Goal: Transaction & Acquisition: Purchase product/service

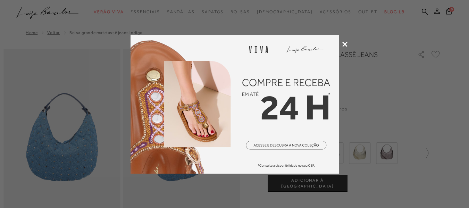
click at [340, 46] on div at bounding box center [234, 104] width 469 height 208
click at [344, 43] on icon at bounding box center [345, 44] width 5 height 5
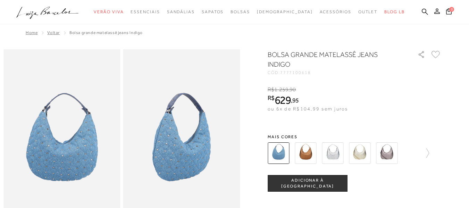
click at [334, 151] on img at bounding box center [333, 153] width 22 height 22
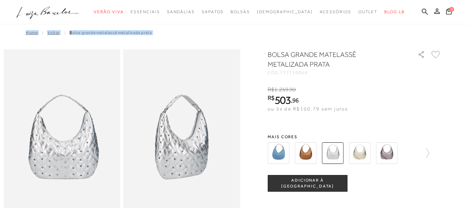
click at [362, 154] on img at bounding box center [360, 153] width 22 height 22
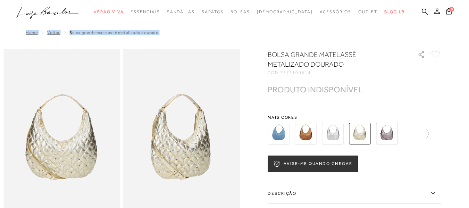
click at [390, 135] on img at bounding box center [387, 134] width 22 height 22
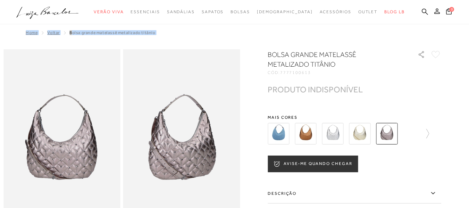
click at [316, 163] on button "AVISE-ME QUANDO CHEGAR" at bounding box center [313, 164] width 90 height 17
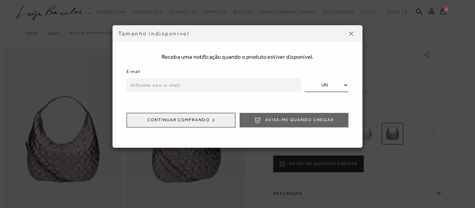
click at [245, 84] on input "email" at bounding box center [213, 85] width 174 height 14
type input "mariana.moraes.rodrigues@hotmail.com"
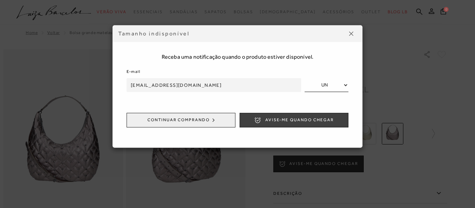
click at [261, 118] on icon "submit" at bounding box center [257, 120] width 7 height 7
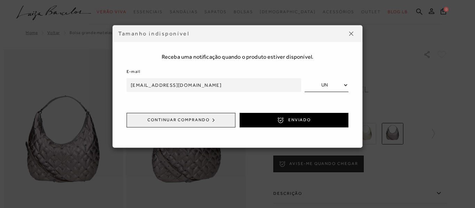
click at [353, 36] on button at bounding box center [350, 33] width 11 height 11
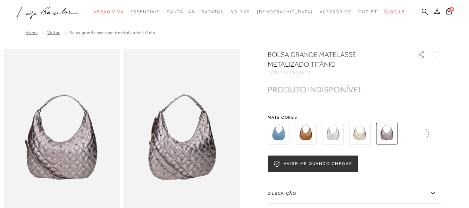
click at [430, 132] on icon at bounding box center [425, 134] width 10 height 10
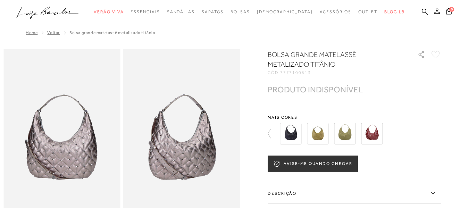
click at [340, 129] on img at bounding box center [345, 134] width 22 height 22
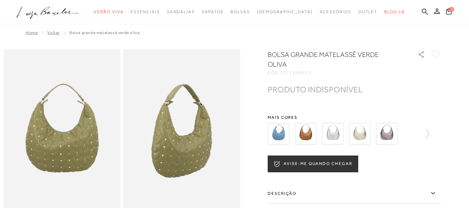
click at [311, 130] on img at bounding box center [306, 134] width 22 height 22
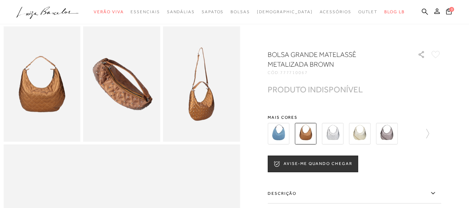
scroll to position [209, 0]
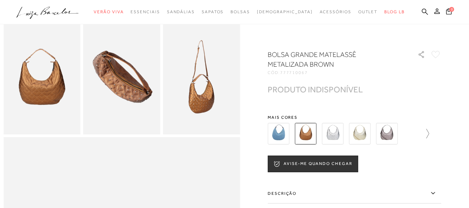
click at [430, 133] on icon at bounding box center [425, 134] width 10 height 10
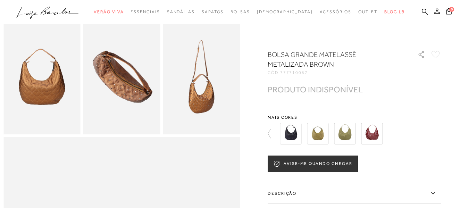
click at [378, 137] on img at bounding box center [372, 134] width 22 height 22
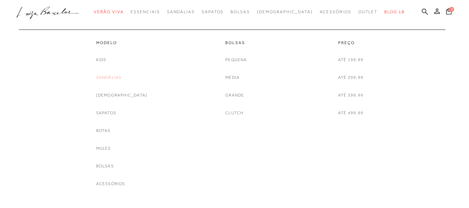
click at [122, 77] on link "Sandálias" at bounding box center [109, 77] width 26 height 7
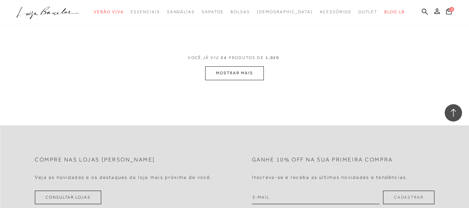
scroll to position [1390, 0]
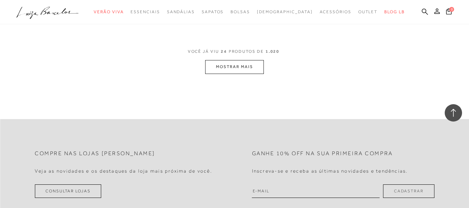
click at [251, 64] on button "MOSTRAR MAIS" at bounding box center [234, 67] width 58 height 14
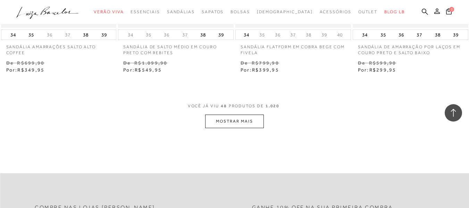
scroll to position [2715, 0]
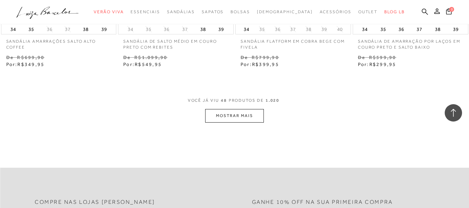
click at [228, 109] on button "MOSTRAR MAIS" at bounding box center [234, 116] width 58 height 14
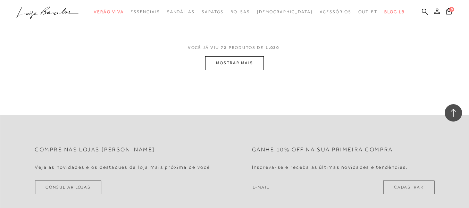
scroll to position [4139, 0]
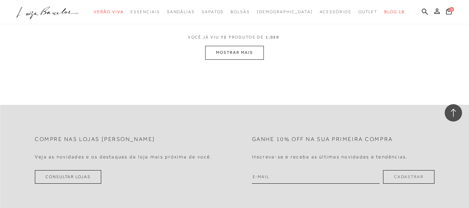
click at [239, 49] on button "MOSTRAR MAIS" at bounding box center [234, 53] width 58 height 14
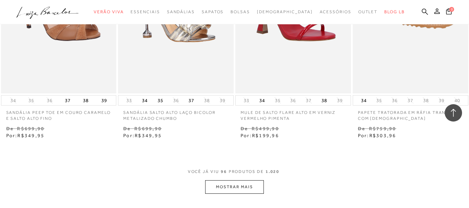
scroll to position [5478, 0]
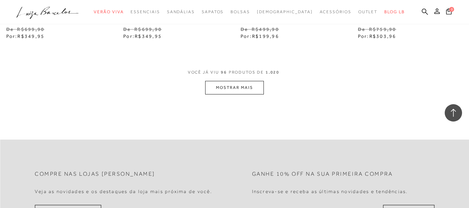
click at [226, 82] on button "MOSTRAR MAIS" at bounding box center [234, 88] width 58 height 14
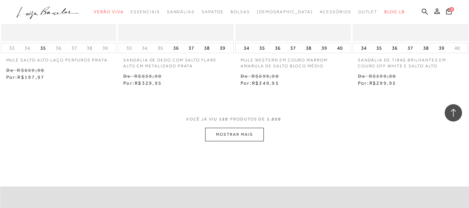
scroll to position [6903, 0]
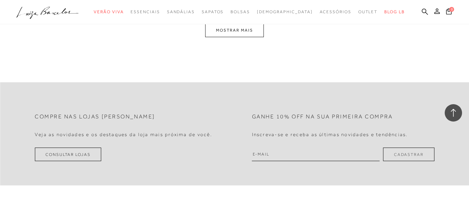
click at [244, 25] on button "MOSTRAR MAIS" at bounding box center [234, 31] width 58 height 14
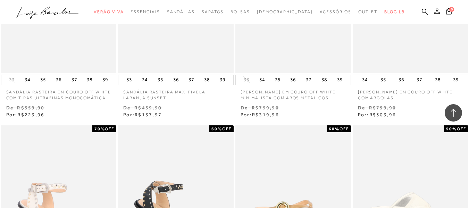
scroll to position [0, 0]
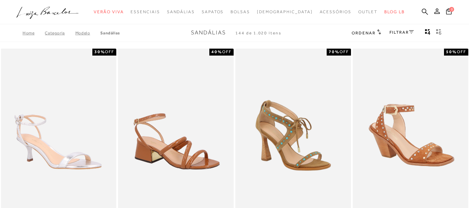
click at [441, 35] on span "gridText6Desc" at bounding box center [439, 34] width 6 height 6
click at [404, 30] on link "FILTRAR" at bounding box center [402, 32] width 24 height 5
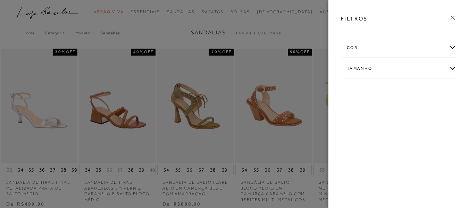
click at [382, 69] on div "Tamanho" at bounding box center [399, 68] width 115 height 18
click at [412, 136] on label "36" at bounding box center [420, 128] width 16 height 15
click at [411, 132] on input "36" at bounding box center [414, 128] width 7 height 7
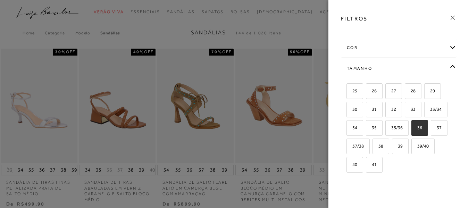
checkbox input "true"
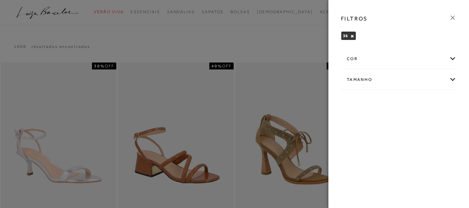
click at [452, 16] on icon at bounding box center [453, 18] width 8 height 8
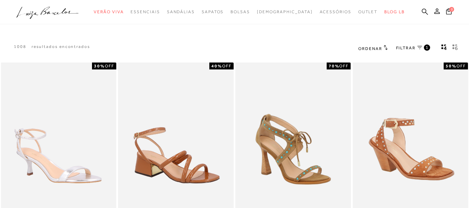
click at [455, 46] on icon "gridText6Desc" at bounding box center [456, 47] width 6 height 6
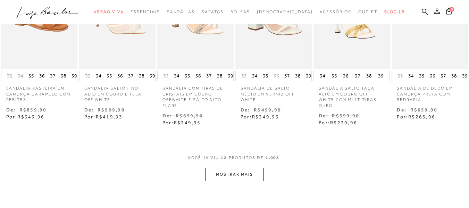
scroll to position [313, 0]
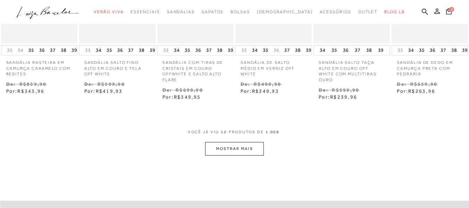
click at [251, 146] on button "MOSTRAR MAIS" at bounding box center [234, 149] width 58 height 14
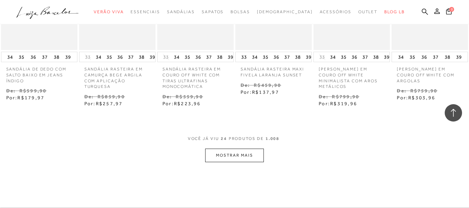
scroll to position [660, 0]
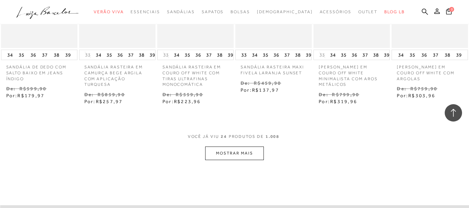
click at [245, 155] on button "MOSTRAR MAIS" at bounding box center [234, 154] width 58 height 14
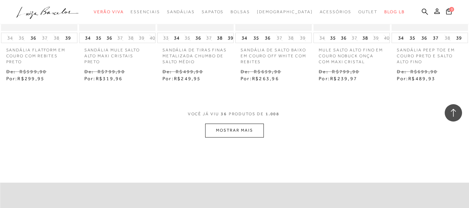
scroll to position [1077, 0]
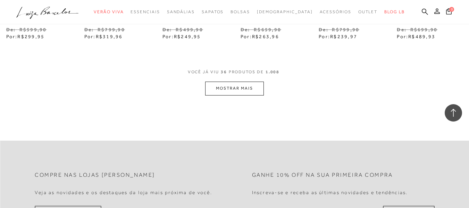
click at [255, 91] on button "MOSTRAR MAIS" at bounding box center [234, 89] width 58 height 14
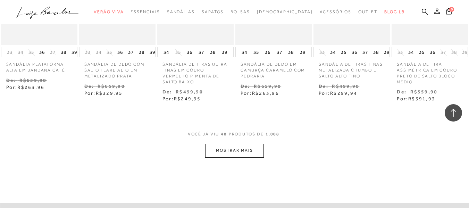
scroll to position [1390, 0]
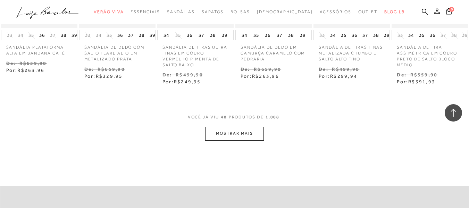
click at [244, 134] on button "MOSTRAR MAIS" at bounding box center [234, 134] width 58 height 14
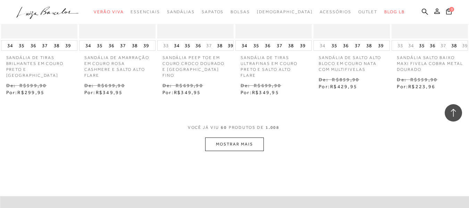
scroll to position [1738, 0]
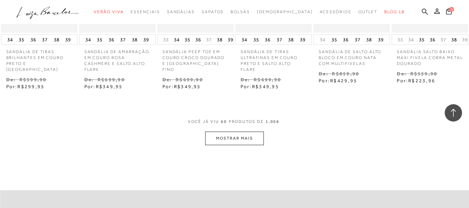
click at [237, 138] on button "MOSTRAR MAIS" at bounding box center [234, 139] width 58 height 14
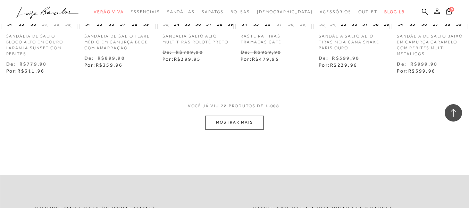
scroll to position [2120, 0]
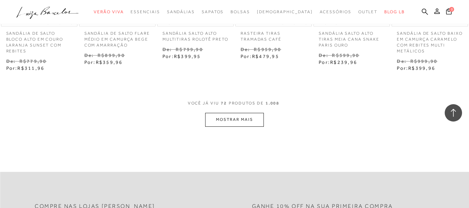
click at [247, 117] on button "MOSTRAR MAIS" at bounding box center [234, 120] width 58 height 14
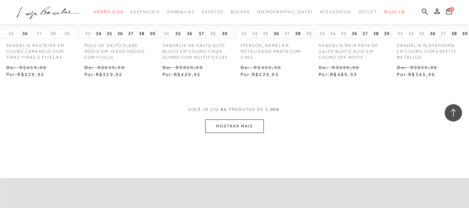
scroll to position [2467, 0]
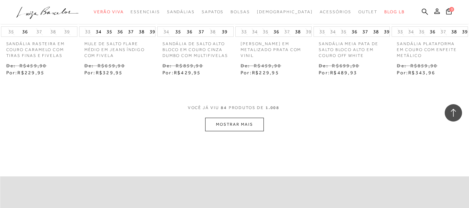
click at [240, 122] on button "MOSTRAR MAIS" at bounding box center [234, 125] width 58 height 14
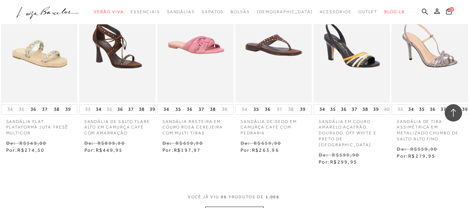
scroll to position [2850, 0]
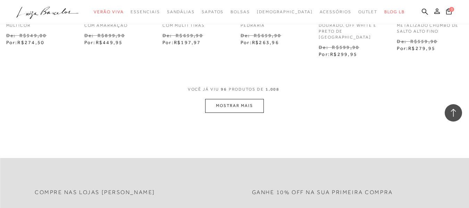
click at [232, 99] on button "MOSTRAR MAIS" at bounding box center [234, 106] width 58 height 14
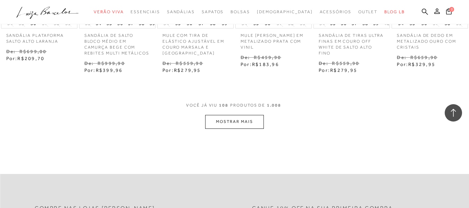
scroll to position [3232, 0]
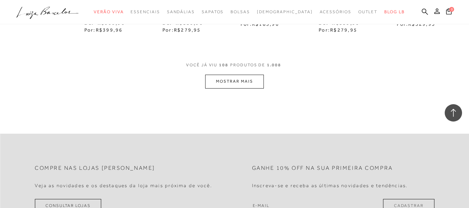
click at [246, 79] on button "MOSTRAR MAIS" at bounding box center [234, 82] width 58 height 14
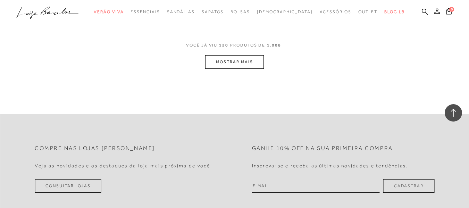
scroll to position [3614, 0]
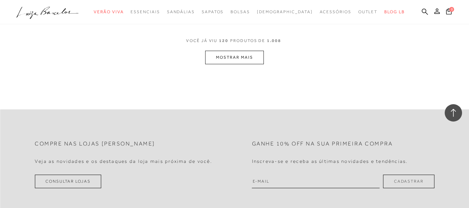
click at [251, 51] on button "MOSTRAR MAIS" at bounding box center [234, 58] width 58 height 14
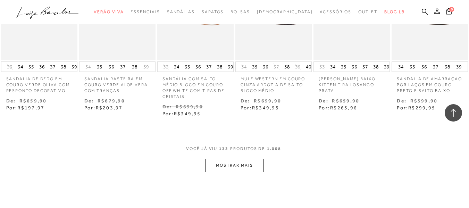
scroll to position [3892, 0]
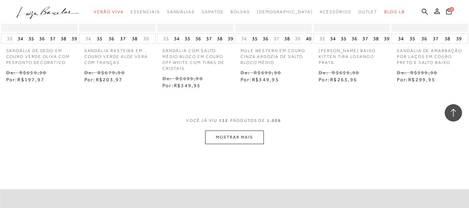
click at [245, 132] on button "MOSTRAR MAIS" at bounding box center [234, 138] width 58 height 14
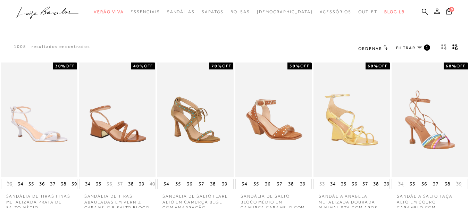
click at [402, 47] on span "FILTRAR" at bounding box center [405, 48] width 19 height 6
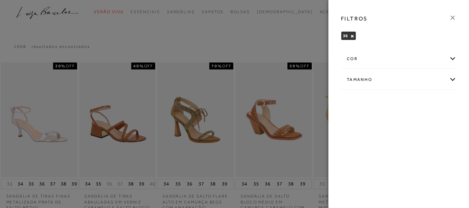
click at [402, 59] on div "cor" at bounding box center [399, 59] width 115 height 18
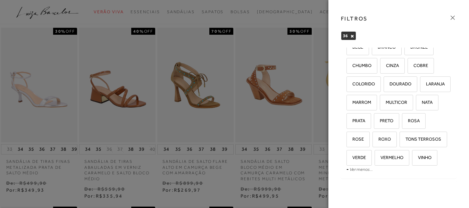
scroll to position [45, 0]
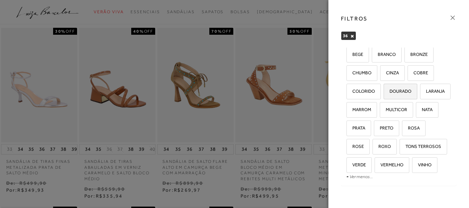
click at [384, 99] on label "DOURADO" at bounding box center [400, 91] width 33 height 15
click at [383, 96] on input "DOURADO" at bounding box center [386, 92] width 7 height 7
checkbox input "true"
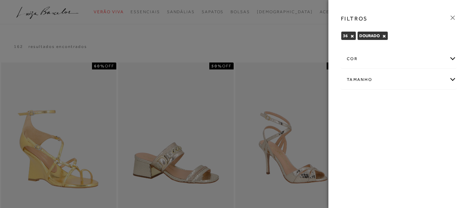
click at [270, 36] on div at bounding box center [234, 104] width 469 height 208
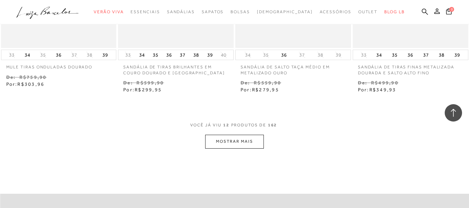
scroll to position [660, 0]
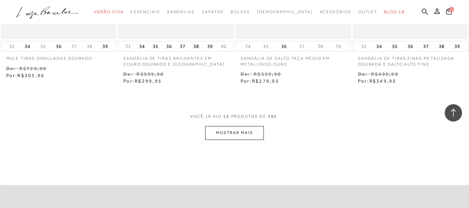
click at [234, 131] on button "MOSTRAR MAIS" at bounding box center [234, 133] width 58 height 14
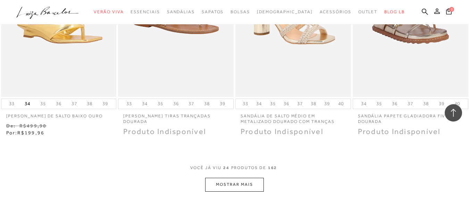
scroll to position [1321, 0]
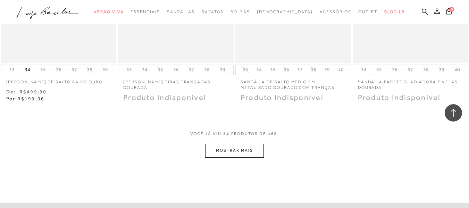
click at [231, 145] on button "MOSTRAR MAIS" at bounding box center [234, 151] width 58 height 14
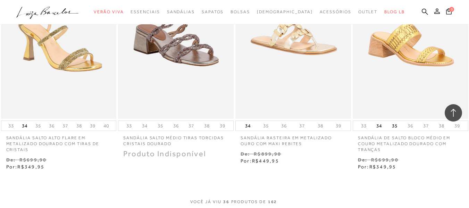
scroll to position [1981, 0]
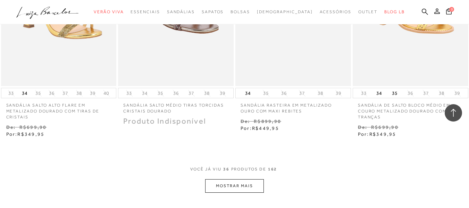
click at [241, 179] on button "MOSTRAR MAIS" at bounding box center [234, 186] width 58 height 14
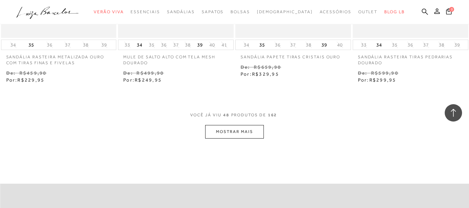
scroll to position [2780, 0]
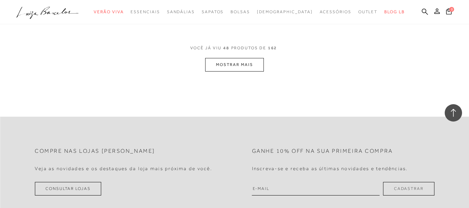
click at [247, 58] on button "MOSTRAR MAIS" at bounding box center [234, 65] width 58 height 14
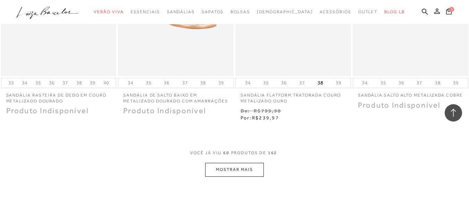
scroll to position [3371, 0]
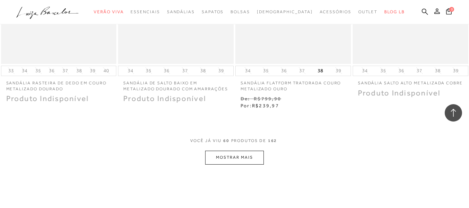
click at [243, 151] on button "MOSTRAR MAIS" at bounding box center [234, 158] width 58 height 14
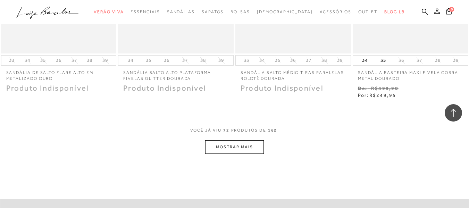
scroll to position [4101, 0]
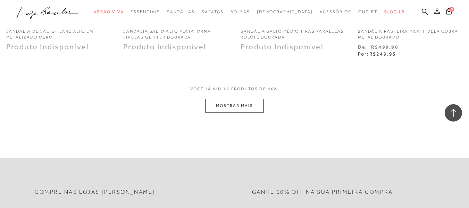
click at [247, 100] on button "MOSTRAR MAIS" at bounding box center [234, 106] width 58 height 14
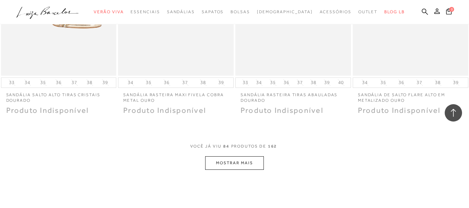
scroll to position [4726, 0]
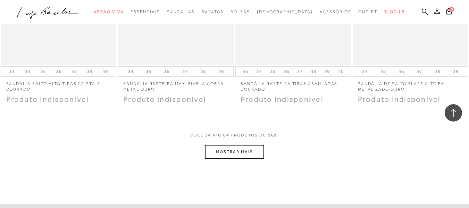
click at [231, 145] on button "MOSTRAR MAIS" at bounding box center [234, 152] width 58 height 14
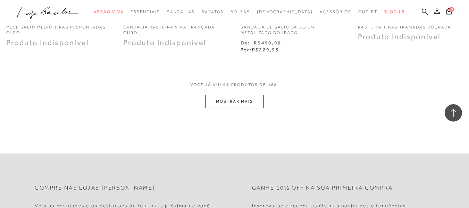
scroll to position [5456, 0]
click at [238, 93] on button "MOSTRAR MAIS" at bounding box center [234, 100] width 58 height 14
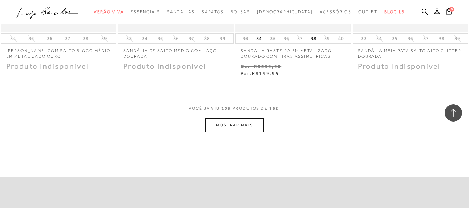
scroll to position [6151, 0]
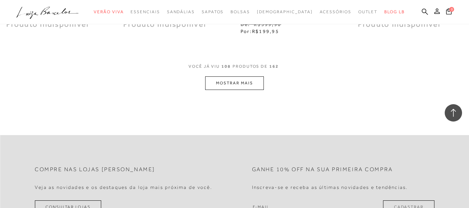
click at [262, 79] on button "MOSTRAR MAIS" at bounding box center [234, 83] width 58 height 14
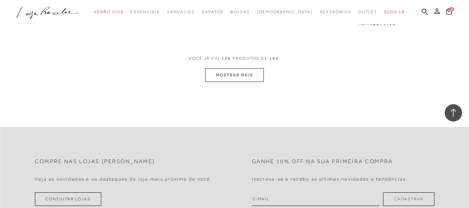
scroll to position [6881, 0]
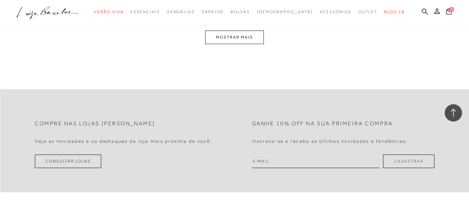
click at [254, 34] on button "MOSTRAR MAIS" at bounding box center [234, 38] width 58 height 14
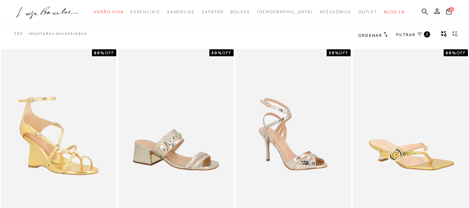
scroll to position [0, 0]
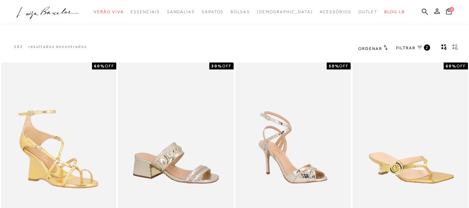
click at [423, 46] on link "FILTRAR 2" at bounding box center [413, 48] width 34 height 8
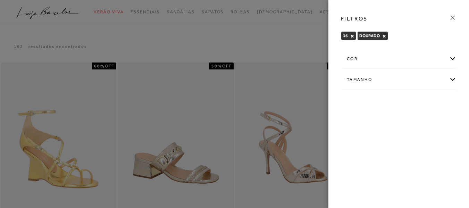
click at [415, 63] on div "cor" at bounding box center [399, 59] width 115 height 18
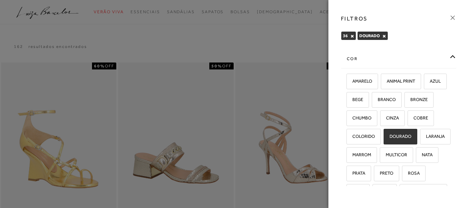
click at [384, 144] on label "DOURADO" at bounding box center [400, 136] width 33 height 15
click at [383, 141] on input "DOURADO" at bounding box center [386, 137] width 7 height 7
checkbox input "false"
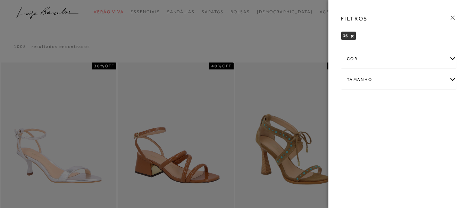
click at [369, 118] on div "FILTROS 36 × Limpar todos os refinamentos cor" at bounding box center [399, 104] width 141 height 208
click at [397, 57] on div "cor" at bounding box center [399, 59] width 115 height 18
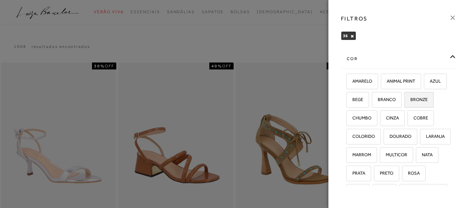
click at [406, 102] on span "BRONZE" at bounding box center [417, 99] width 23 height 5
click at [404, 104] on input "BRONZE" at bounding box center [407, 100] width 7 height 7
checkbox input "true"
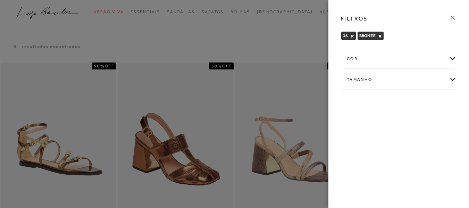
click at [387, 55] on div "cor" at bounding box center [399, 59] width 115 height 18
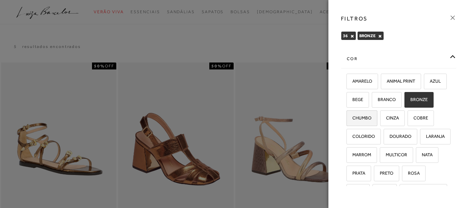
click at [372, 118] on span "CHUMBO" at bounding box center [360, 117] width 24 height 5
click at [353, 118] on input "CHUMBO" at bounding box center [349, 119] width 7 height 7
checkbox input "true"
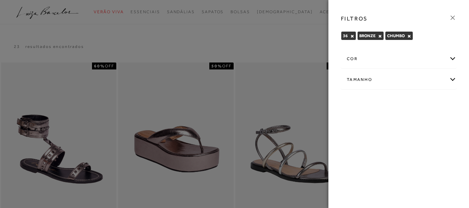
click at [410, 54] on div "cor" at bounding box center [399, 59] width 115 height 18
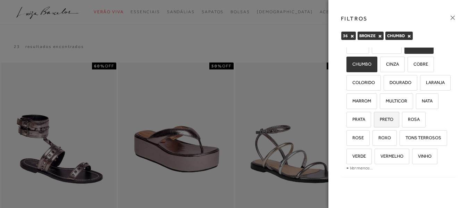
scroll to position [70, 0]
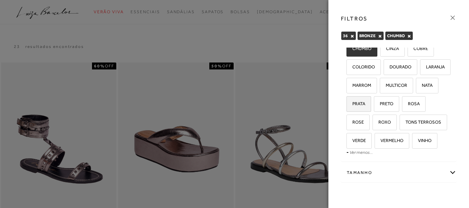
click at [364, 106] on span "PRATA" at bounding box center [357, 103] width 18 height 5
click at [353, 108] on input "PRATA" at bounding box center [349, 104] width 7 height 7
checkbox input "true"
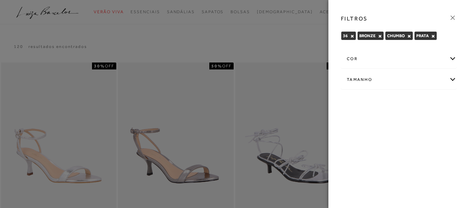
click at [285, 37] on div at bounding box center [234, 104] width 469 height 208
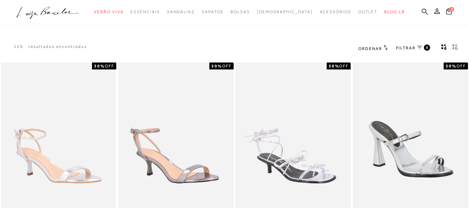
click at [457, 51] on span "gridText6Desc" at bounding box center [456, 49] width 6 height 6
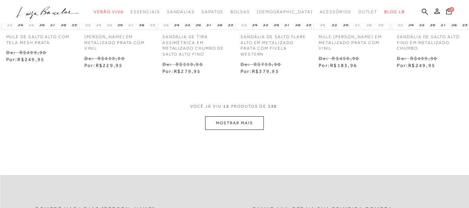
scroll to position [348, 0]
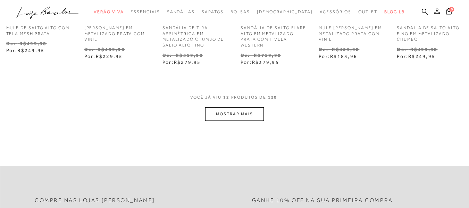
click at [250, 115] on button "MOSTRAR MAIS" at bounding box center [234, 114] width 58 height 14
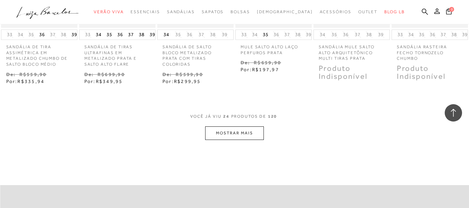
scroll to position [695, 0]
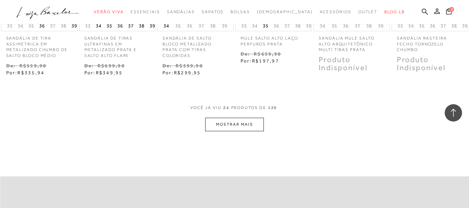
click at [254, 124] on button "MOSTRAR MAIS" at bounding box center [234, 125] width 58 height 14
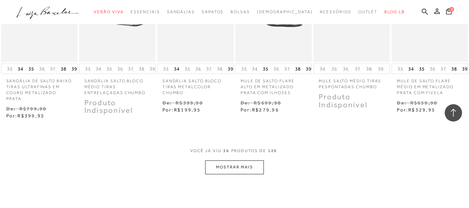
scroll to position [1043, 0]
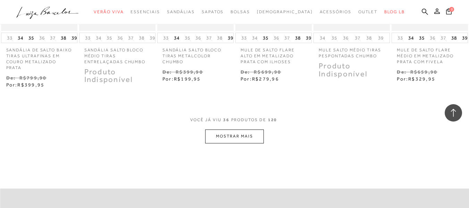
click at [254, 133] on button "MOSTRAR MAIS" at bounding box center [234, 137] width 58 height 14
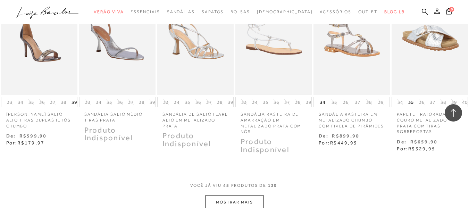
scroll to position [1355, 0]
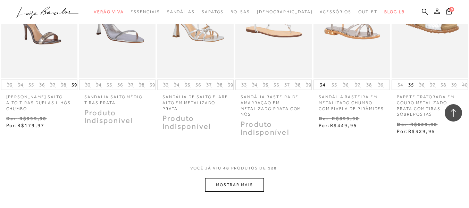
click at [246, 184] on button "MOSTRAR MAIS" at bounding box center [234, 185] width 58 height 14
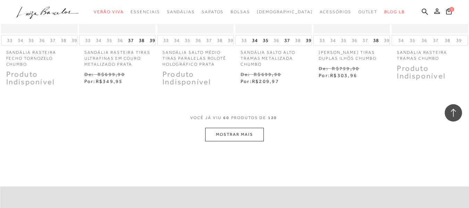
scroll to position [1772, 0]
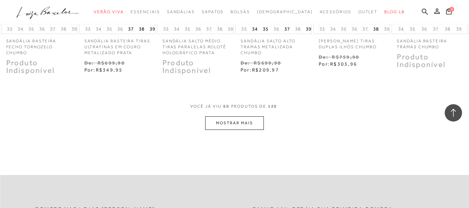
click at [249, 123] on button "MOSTRAR MAIS" at bounding box center [234, 123] width 58 height 14
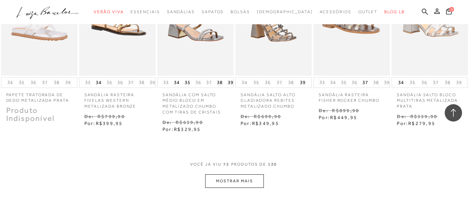
scroll to position [2085, 0]
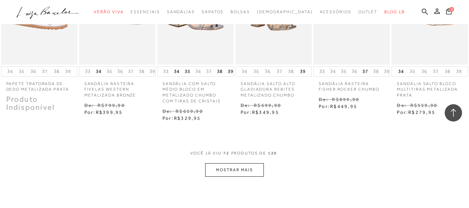
click at [238, 169] on button "MOSTRAR MAIS" at bounding box center [234, 170] width 58 height 14
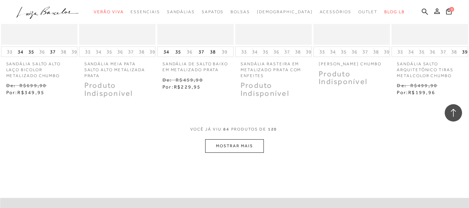
scroll to position [2467, 0]
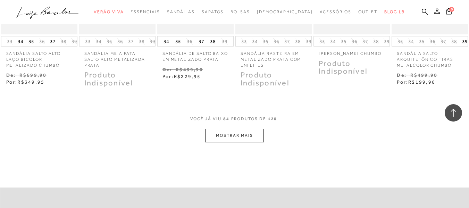
click at [243, 142] on button "MOSTRAR MAIS" at bounding box center [234, 136] width 58 height 14
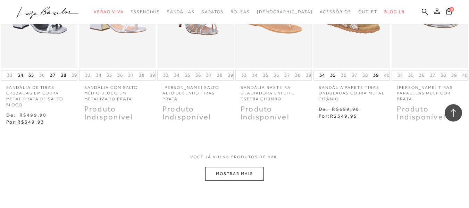
scroll to position [2850, 0]
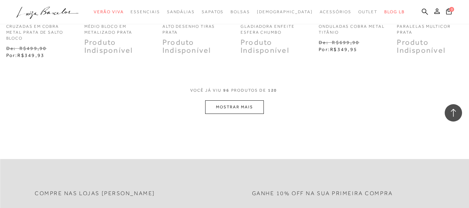
click at [249, 108] on button "MOSTRAR MAIS" at bounding box center [234, 107] width 58 height 14
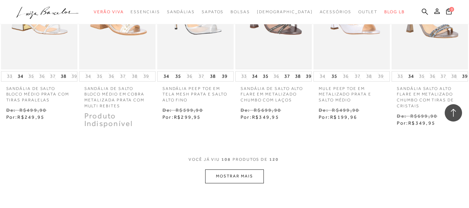
scroll to position [3128, 0]
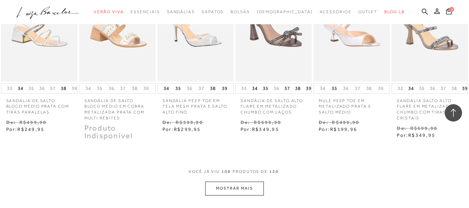
click at [238, 190] on button "MOSTRAR MAIS" at bounding box center [234, 189] width 58 height 14
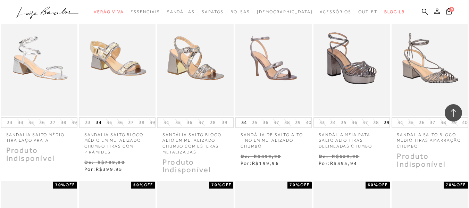
scroll to position [406, 0]
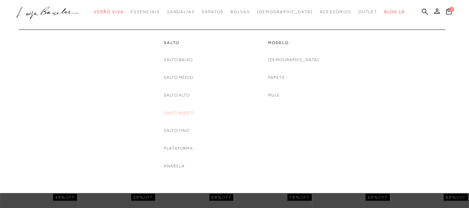
click at [182, 111] on link "Salto Bloco" at bounding box center [179, 112] width 30 height 7
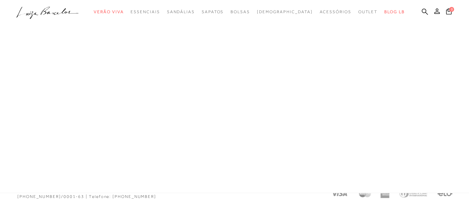
scroll to position [172, 0]
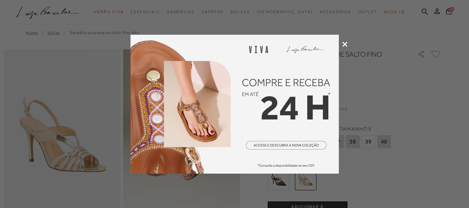
click at [346, 45] on icon at bounding box center [345, 44] width 5 height 5
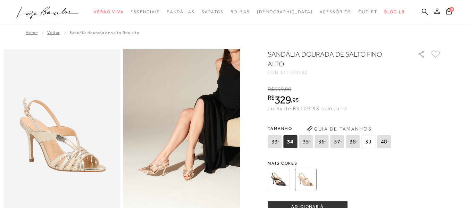
click at [324, 143] on icon at bounding box center [322, 141] width 10 height 9
select select
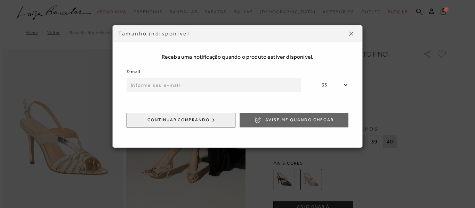
click at [282, 87] on input "email" at bounding box center [213, 85] width 174 height 14
type input "mariana.moraes.rodrigues@hotmail.com"
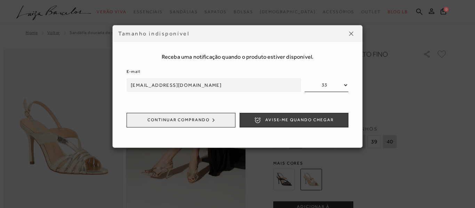
click at [270, 118] on span "Avise-me quando chegar" at bounding box center [299, 120] width 68 height 6
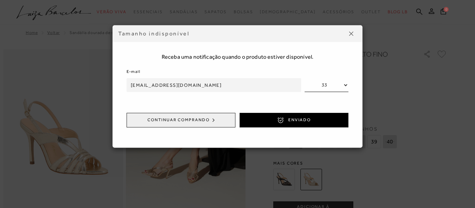
click at [351, 32] on img at bounding box center [351, 34] width 4 height 4
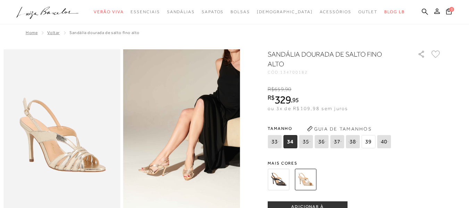
click at [280, 185] on img at bounding box center [279, 180] width 22 height 22
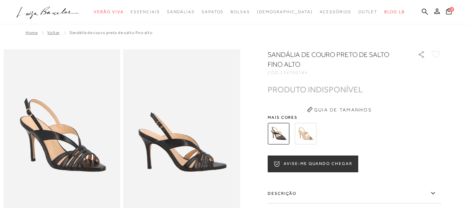
click at [308, 133] on img at bounding box center [306, 134] width 22 height 22
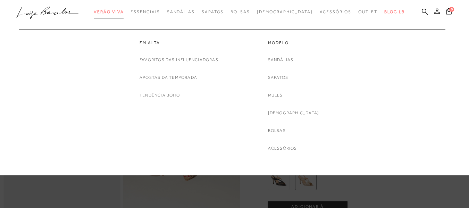
click at [124, 8] on link "Verão Viva" at bounding box center [109, 12] width 30 height 13
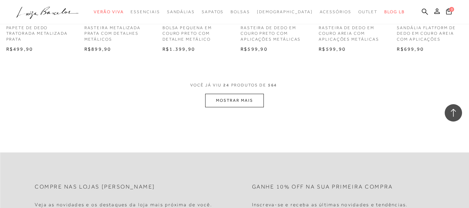
scroll to position [695, 0]
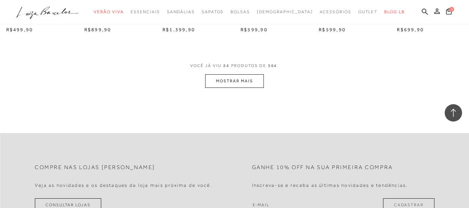
click at [257, 80] on button "MOSTRAR MAIS" at bounding box center [234, 81] width 58 height 14
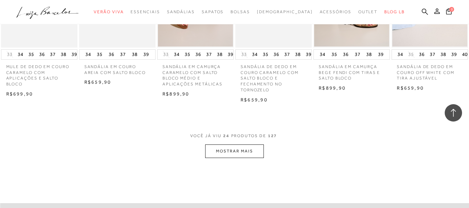
scroll to position [730, 0]
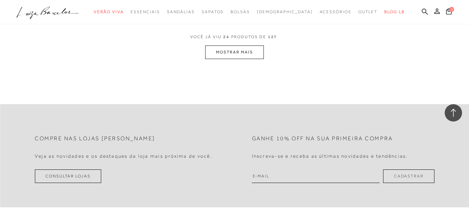
click at [258, 54] on button "MOSTRAR MAIS" at bounding box center [234, 53] width 58 height 14
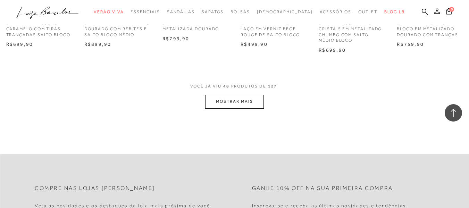
scroll to position [1390, 0]
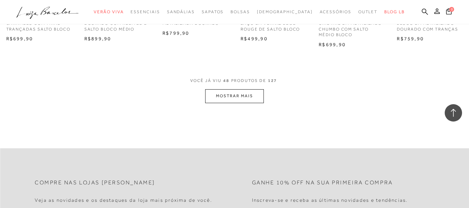
click at [244, 101] on button "MOSTRAR MAIS" at bounding box center [234, 96] width 58 height 14
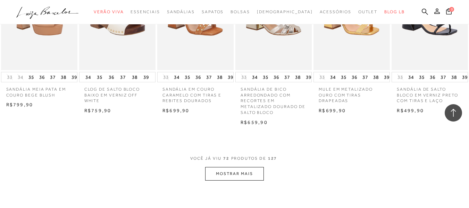
scroll to position [2050, 0]
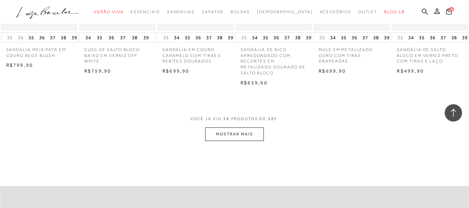
click at [238, 133] on button "MOSTRAR MAIS" at bounding box center [234, 135] width 58 height 14
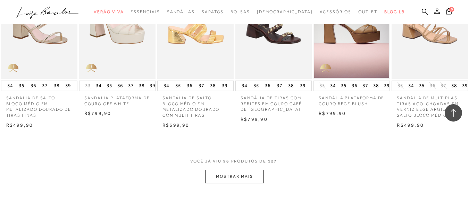
scroll to position [2711, 0]
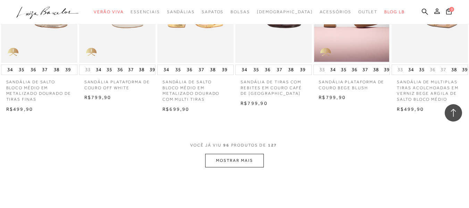
click at [231, 161] on button "MOSTRAR MAIS" at bounding box center [234, 161] width 58 height 14
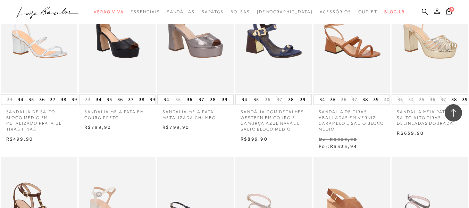
scroll to position [3023, 0]
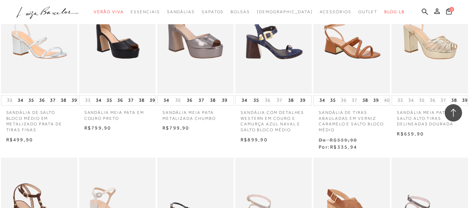
click at [257, 72] on img at bounding box center [274, 36] width 76 height 115
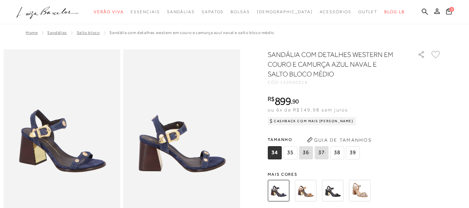
click at [312, 191] on img at bounding box center [306, 191] width 22 height 22
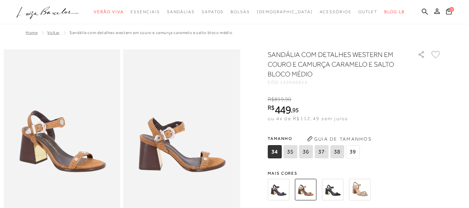
click at [357, 187] on img at bounding box center [360, 190] width 22 height 22
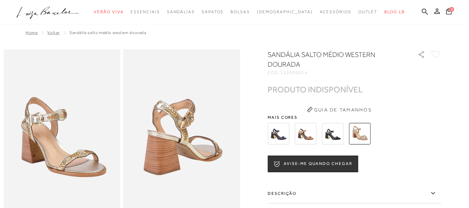
click at [287, 140] on img at bounding box center [279, 134] width 22 height 22
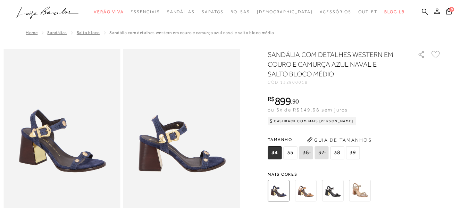
click at [92, 165] on img at bounding box center [61, 136] width 117 height 175
click at [139, 139] on img at bounding box center [181, 136] width 117 height 175
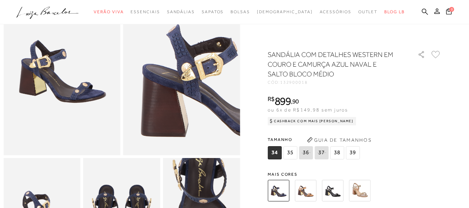
scroll to position [104, 0]
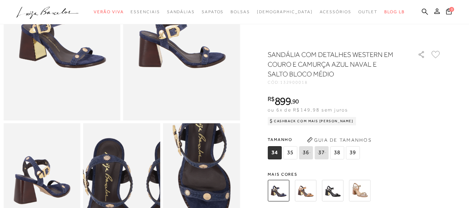
click at [104, 167] on img at bounding box center [140, 199] width 154 height 231
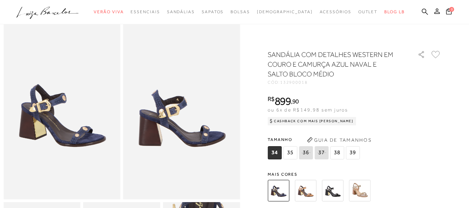
scroll to position [0, 0]
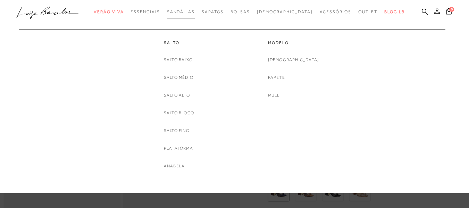
click at [195, 12] on span "Sandálias" at bounding box center [181, 11] width 28 height 5
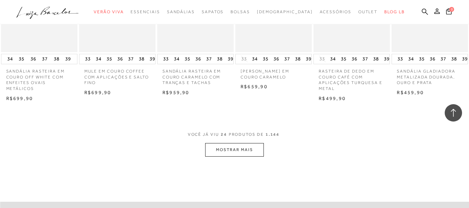
scroll to position [677, 0]
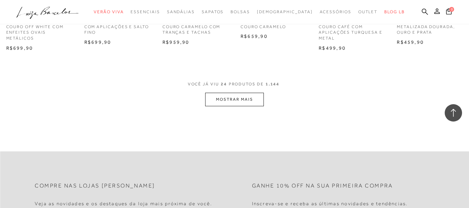
click at [243, 96] on button "MOSTRAR MAIS" at bounding box center [234, 100] width 58 height 14
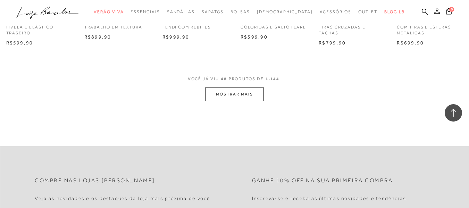
scroll to position [1372, 0]
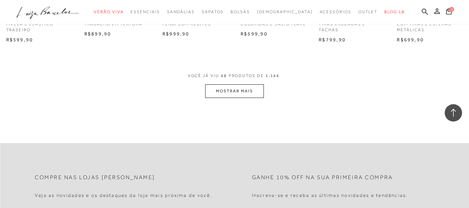
click at [235, 85] on button "MOSTRAR MAIS" at bounding box center [234, 91] width 58 height 14
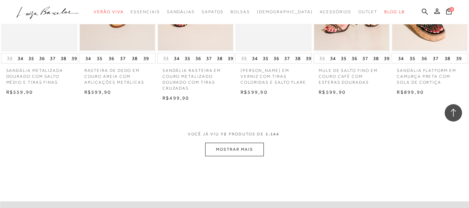
scroll to position [1997, 0]
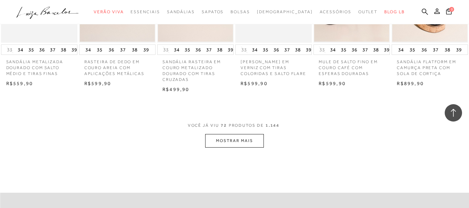
click at [254, 146] on button "MOSTRAR MAIS" at bounding box center [234, 141] width 58 height 14
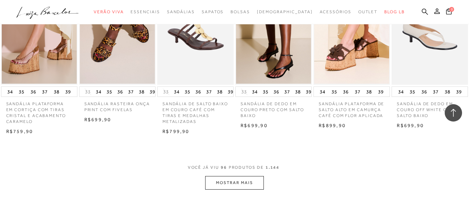
scroll to position [2727, 0]
